Goal: Task Accomplishment & Management: Use online tool/utility

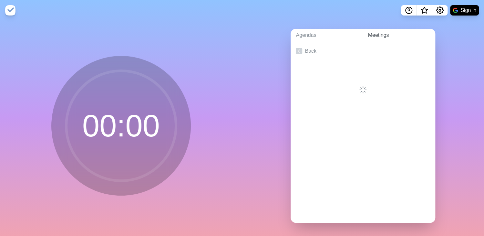
click at [378, 37] on link "Meetings" at bounding box center [399, 35] width 73 height 13
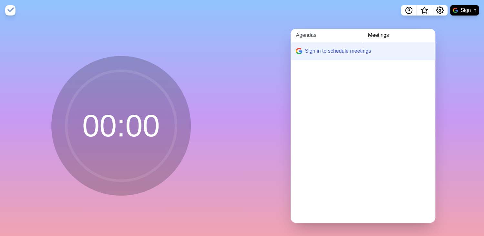
click at [300, 37] on link "Agendas" at bounding box center [327, 35] width 72 height 13
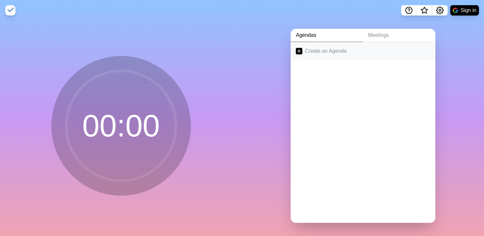
click at [301, 49] on link "Create an Agenda" at bounding box center [363, 51] width 145 height 18
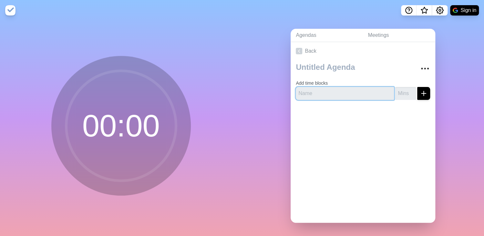
click at [316, 92] on input "text" at bounding box center [345, 93] width 98 height 13
paste input "Good News & Core Value Stories: One Personal or One Professional Update and any…"
type input "Good News & Core Value Stories: One Personal or One Professional Update and any…"
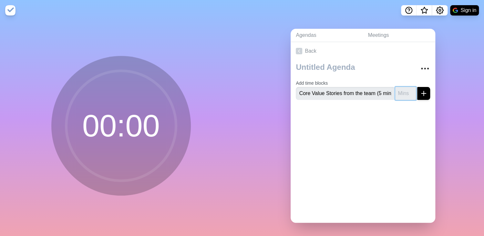
click at [395, 93] on input "number" at bounding box center [405, 93] width 21 height 13
type input "5"
click at [424, 94] on line "submit" at bounding box center [424, 93] width 0 height 5
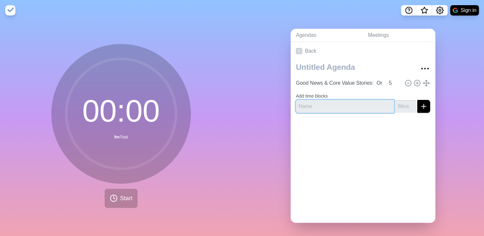
click at [326, 100] on input "text" at bounding box center [345, 106] width 98 height 13
paste input "Who What When - To be completed in the next 7 days (5 min)"
type input "Who What When - To be completed in the next 7 days (5 min)"
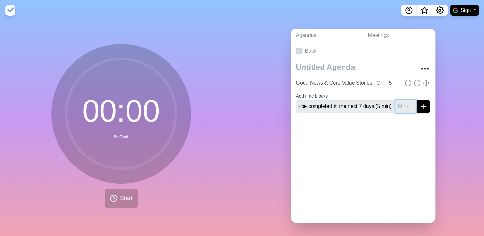
click at [400, 106] on input "number" at bounding box center [405, 106] width 21 height 13
type input "5"
click at [420, 103] on icon "submit" at bounding box center [424, 106] width 8 height 8
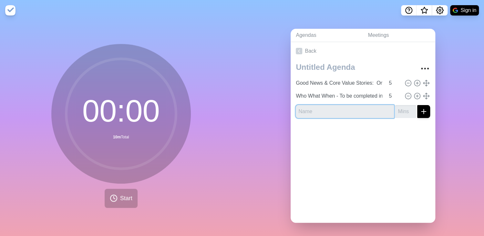
paste input "Company Priorities Review (update your priorities) (5 min)"
type input "Company Priorities Review (update your priorities) (5 min)"
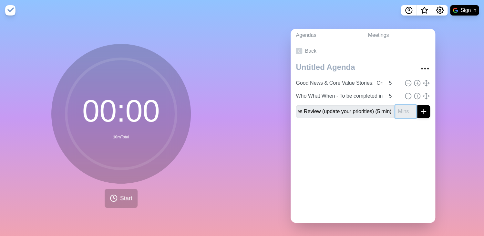
click at [395, 109] on input "number" at bounding box center [405, 111] width 21 height 13
type input "5"
click at [420, 111] on icon "submit" at bounding box center [424, 112] width 8 height 8
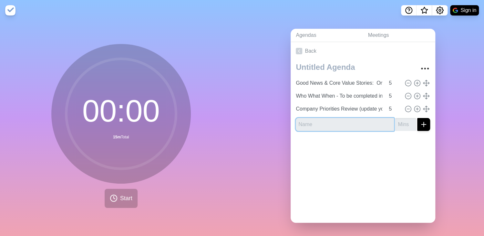
click at [331, 128] on input "text" at bounding box center [345, 124] width 98 height 13
paste input "Review Scorecard - Rolling Metrics (update your metrics) (5 min)"
type input "Review Scorecard - Rolling Metrics (update your metrics) (5 min)"
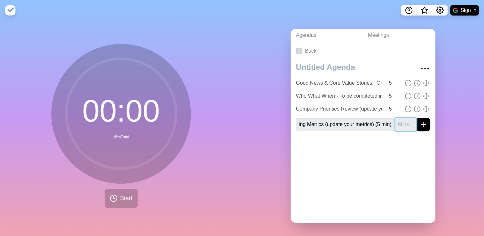
click at [395, 122] on input "number" at bounding box center [405, 124] width 21 height 13
type input "5"
click at [424, 122] on line "submit" at bounding box center [424, 124] width 0 height 5
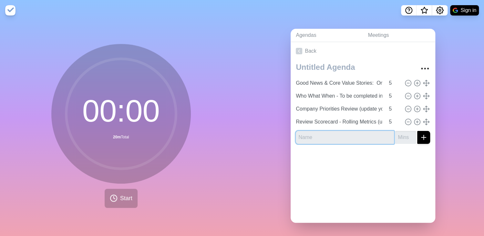
paste input "Review Quarterly Theme (5 min)"
type input "Review Quarterly Theme (5 min)"
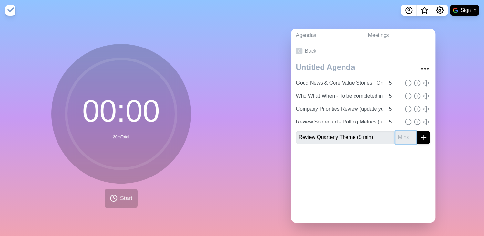
click at [401, 136] on input "number" at bounding box center [405, 137] width 21 height 13
type input "5"
click at [420, 133] on icon "submit" at bounding box center [424, 137] width 8 height 8
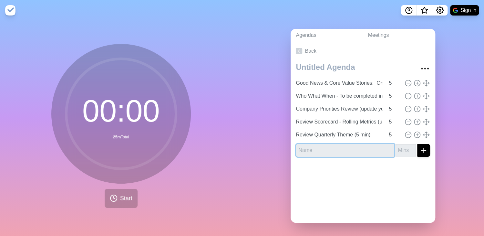
paste input "Customer/Employee Feedback, Suppliers, Waterproofing / Remedial Market (10 min)"
type input "Customer/Employee Feedback, Suppliers, Waterproofing / Remedial Market (10 min)"
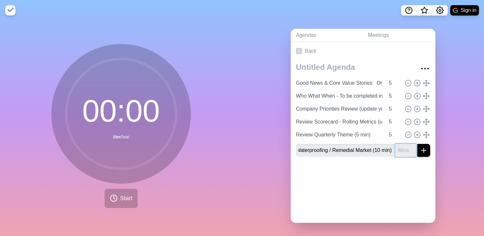
click at [395, 144] on input "number" at bounding box center [405, 150] width 21 height 13
type input "10"
click at [420, 146] on icon "submit" at bounding box center [424, 150] width 8 height 8
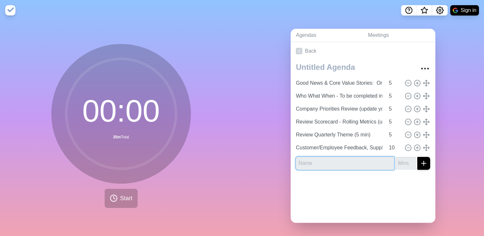
paste input "Problem Solve - Identify, Decide, Solve - Address a stuck on your priorities or…"
type input "Problem Solve - Identify, Decide, Solve - Address a stuck on your priorities or…"
click at [396, 157] on input "number" at bounding box center [405, 163] width 21 height 13
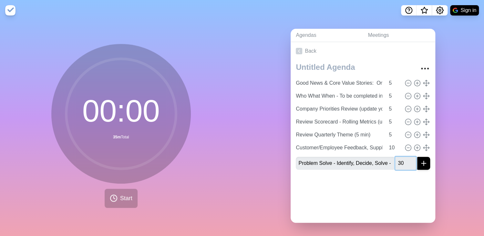
type input "30"
click at [421, 163] on line "submit" at bounding box center [423, 163] width 5 height 0
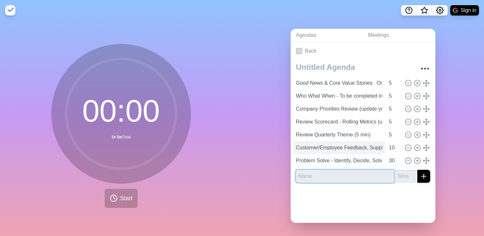
paste input "What is your TOP PRIORITY to move your PRIORITIES or METRICS forward (and what …"
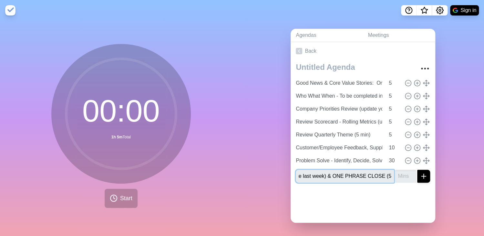
type input "What is your TOP PRIORITY to move your PRIORITIES or METRICS forward (and what …"
click at [419, 170] on button "submit" at bounding box center [423, 176] width 13 height 13
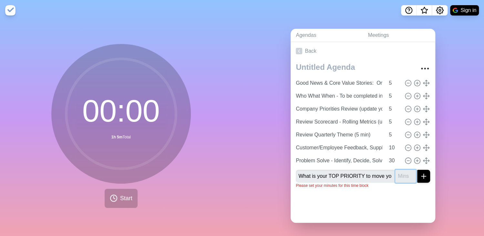
click at [395, 175] on input "number" at bounding box center [405, 176] width 21 height 13
click at [365, 172] on input "What is your TOP PRIORITY to move your PRIORITIES or METRICS forward (and what …" at bounding box center [345, 176] width 98 height 13
click at [396, 170] on input "number" at bounding box center [405, 176] width 21 height 13
type input "5"
click at [412, 198] on div at bounding box center [363, 206] width 145 height 26
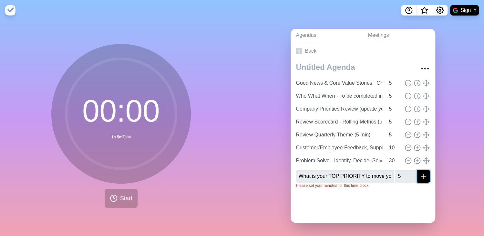
click at [420, 172] on icon "submit" at bounding box center [424, 176] width 8 height 8
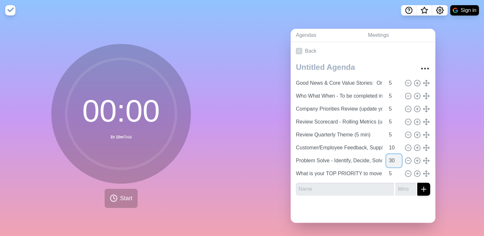
drag, startPoint x: 380, startPoint y: 158, endPoint x: 386, endPoint y: 157, distance: 5.5
click at [386, 158] on input "30" at bounding box center [393, 160] width 15 height 13
type input "15"
click at [403, 213] on div at bounding box center [363, 211] width 145 height 22
click at [303, 184] on input "text" at bounding box center [345, 188] width 98 height 13
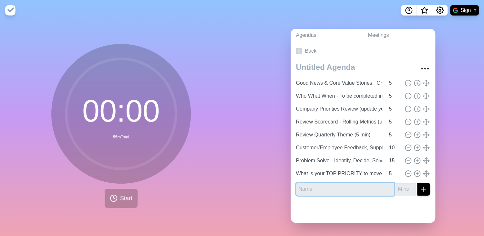
paste input "One Phrase Close (2 min)"
type input "One Phrase Close (2 min)"
click at [395, 185] on input "number" at bounding box center [405, 188] width 21 height 13
type input "5"
click at [421, 189] on line "submit" at bounding box center [423, 189] width 5 height 0
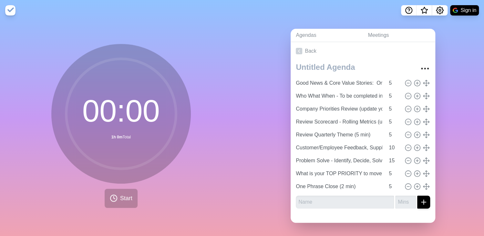
click at [341, 214] on div at bounding box center [363, 217] width 145 height 9
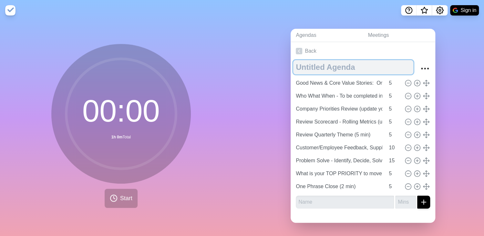
click at [326, 60] on textarea at bounding box center [353, 67] width 120 height 14
type textarea "Weekly Management Meeting"
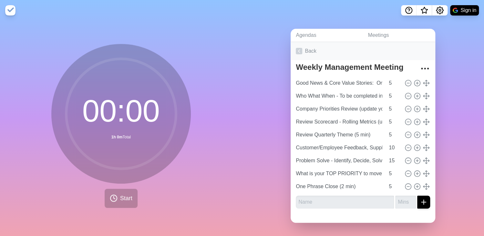
click at [416, 50] on link "Back" at bounding box center [363, 51] width 145 height 18
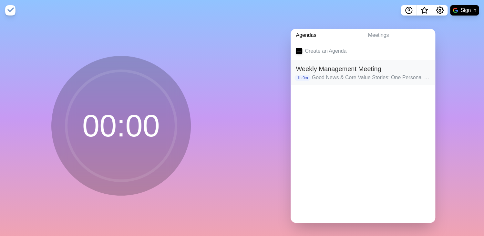
click at [371, 77] on p "Good News & Core Value Stories: One Personal or One Professional Update and any…" at bounding box center [371, 78] width 118 height 8
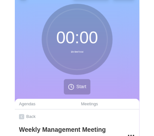
scroll to position [0, 1]
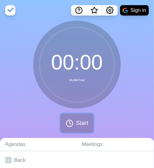
click at [73, 126] on button "Start" at bounding box center [77, 123] width 33 height 19
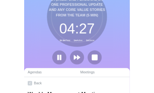
scroll to position [11, 1]
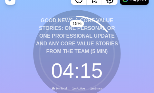
click at [128, 22] on div "15 % Good News & Core Value Stories: One Personal or One Professional Update an…" at bounding box center [77, 69] width 154 height 119
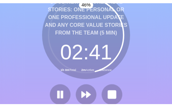
scroll to position [24, 0]
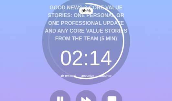
click at [132, 66] on div "55 % Good News & Core Value Stories: One Personal or One Professional Update an…" at bounding box center [86, 56] width 172 height 119
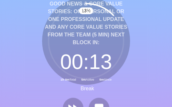
click at [53, 54] on circle at bounding box center [85, 41] width 75 height 75
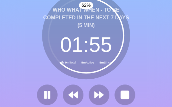
scroll to position [44, 0]
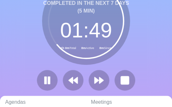
click at [139, 58] on div "64 % Who What When - To be completed in the next 7 days (5 min) 01 : 49 1h 0m T…" at bounding box center [86, 36] width 172 height 119
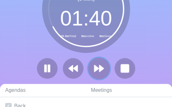
click at [96, 69] on polygon at bounding box center [96, 68] width 4 height 6
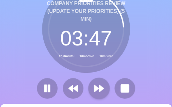
scroll to position [24, 0]
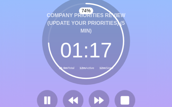
click at [146, 37] on div "74 % Company Priorities Review (update your priorities) (5 min) 01 : 17 1h 0m T…" at bounding box center [86, 56] width 172 height 119
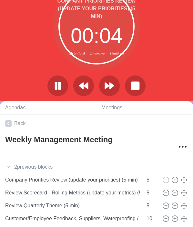
scroll to position [37, 0]
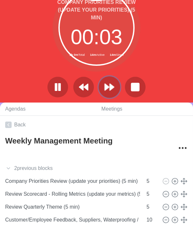
click at [108, 82] on icon at bounding box center [109, 87] width 11 height 11
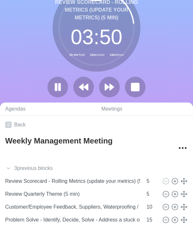
click at [148, 46] on div "23 % Review Scorecard - Rolling Metrics (update your metrics) (5 min) 03 : 50 1…" at bounding box center [96, 43] width 193 height 119
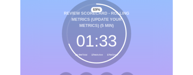
scroll to position [27, 0]
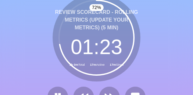
click at [167, 66] on div "72 % Review Scorecard - Rolling Metrics (update your metrics) (5 min) 01 : 23 1…" at bounding box center [96, 53] width 193 height 119
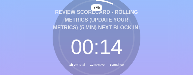
click at [153, 39] on div "7 % Review Scorecard - Rolling Metrics (update your metrics) (5 min) Next block…" at bounding box center [96, 57] width 193 height 127
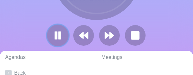
click at [55, 31] on icon at bounding box center [57, 35] width 11 height 11
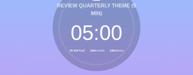
scroll to position [34, 0]
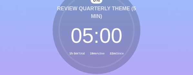
click at [148, 47] on div "0 % Review Quarterly Theme (5 min) 05 : 00 1h 0m Total 19m Active 22m Since" at bounding box center [96, 45] width 193 height 119
click at [164, 54] on div "0 % Review Quarterly Theme (5 min) 05 : 00 1h 0m Total 19m Active 23m Since" at bounding box center [96, 45] width 193 height 119
click at [140, 39] on div "Review Quarterly Theme (5 min) 05 : 00 1h 0m Total 19m Active 24m Since" at bounding box center [97, 30] width 88 height 88
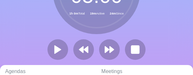
scroll to position [75, 0]
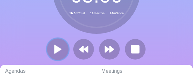
click at [61, 47] on icon at bounding box center [57, 49] width 11 height 11
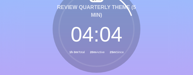
scroll to position [34, 0]
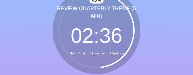
click at [145, 39] on div "48 % Review Quarterly Theme (5 min) 02 : 36 1h 0m Total 21m Active 26m Since" at bounding box center [96, 45] width 193 height 119
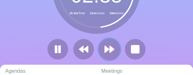
click at [105, 51] on polygon at bounding box center [107, 49] width 4 height 6
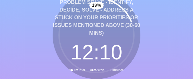
scroll to position [42, 0]
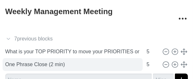
scroll to position [172, 0]
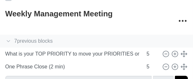
click at [6, 40] on icon at bounding box center [8, 41] width 6 height 6
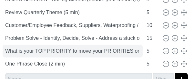
scroll to position [266, 0]
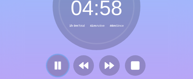
click at [61, 65] on icon at bounding box center [57, 65] width 11 height 11
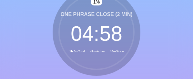
scroll to position [31, 0]
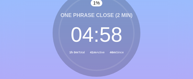
drag, startPoint x: 27, startPoint y: 25, endPoint x: 54, endPoint y: 7, distance: 31.8
click at [27, 26] on div "1 % One Phrase Close (2 min) 04 : 58 1h 0m Total 41m Active 46m Since" at bounding box center [96, 48] width 193 height 119
click at [166, 36] on div "1 % One Phrase Close (2 min) 04 : 58 1h 0m Total 41m Active 48m Since" at bounding box center [96, 48] width 193 height 119
click at [106, 75] on div "One Phrase Close (2 min) 04 : 58 1h 0m Total 41m Active 59m Since" at bounding box center [97, 33] width 88 height 88
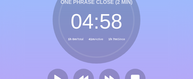
scroll to position [71, 0]
